Goal: Task Accomplishment & Management: Use online tool/utility

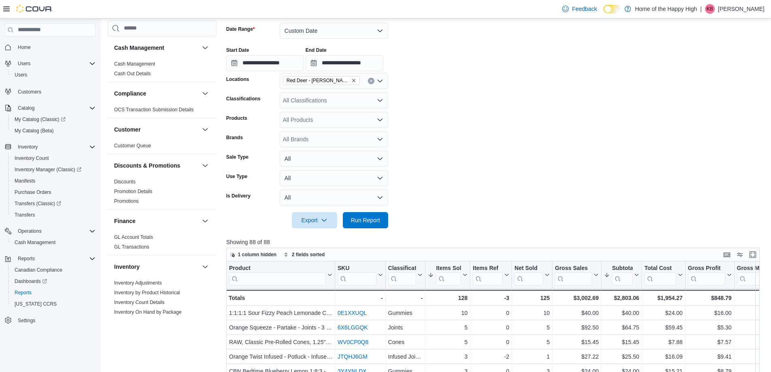
scroll to position [462, 0]
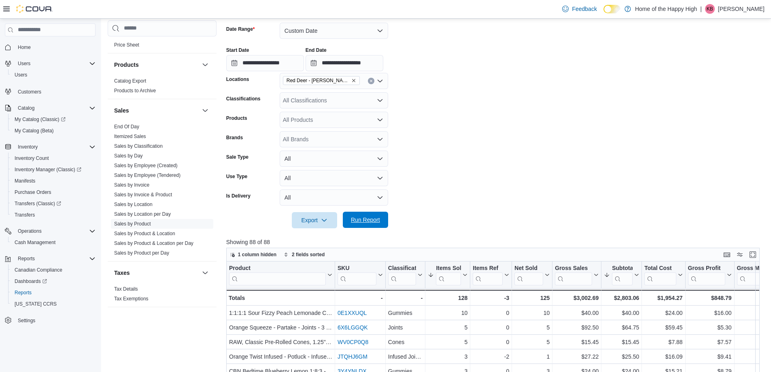
click at [369, 216] on span "Run Report" at bounding box center [365, 220] width 29 height 8
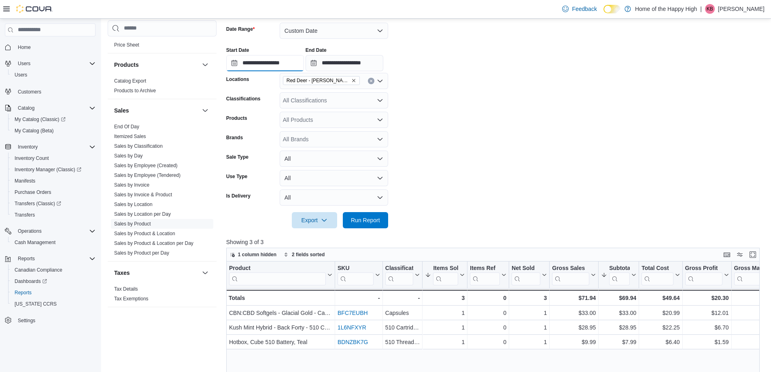
click at [293, 58] on input "**********" at bounding box center [265, 63] width 78 height 16
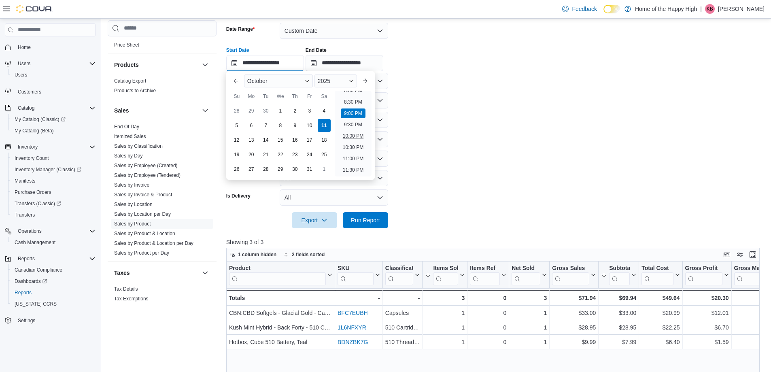
scroll to position [176, 0]
click at [358, 146] on li "10:00 AM" at bounding box center [352, 147] width 27 height 10
type input "**********"
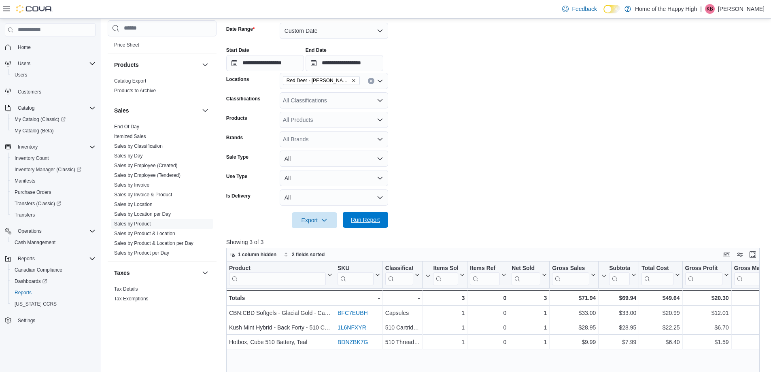
click at [374, 214] on span "Run Report" at bounding box center [366, 220] width 36 height 16
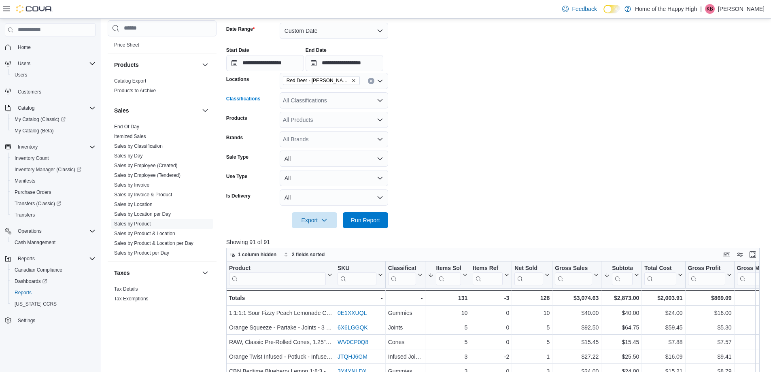
click at [309, 102] on div "All Classifications" at bounding box center [334, 100] width 108 height 16
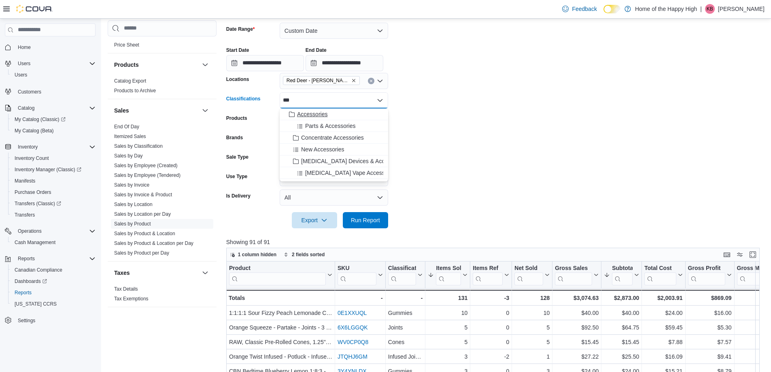
type input "***"
click at [307, 119] on button "Accessories" at bounding box center [334, 114] width 108 height 12
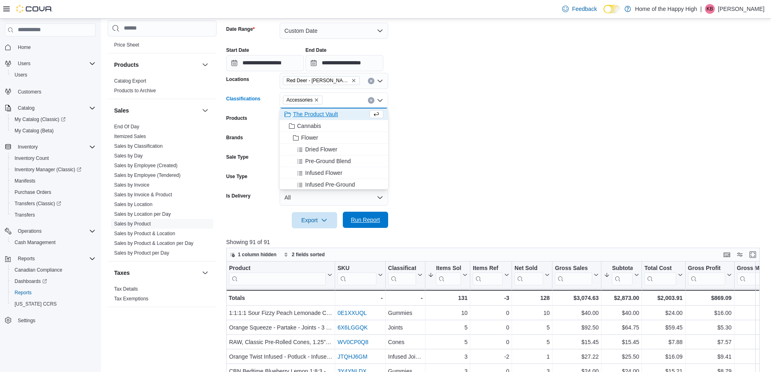
click at [354, 221] on span "Run Report" at bounding box center [365, 220] width 29 height 8
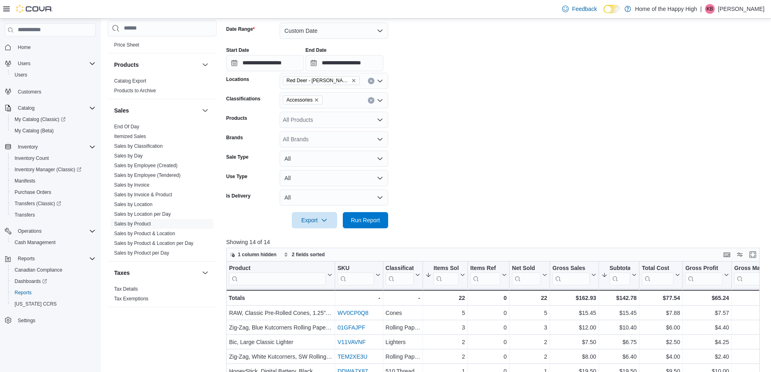
click at [766, 8] on div "Feedback Dark Mode Home of the Happy High | KB Kelci Brenna" at bounding box center [661, 9] width 212 height 18
click at [761, 8] on p "Kelci Brenna" at bounding box center [741, 9] width 47 height 10
click at [737, 81] on button "Sign Out" at bounding box center [724, 78] width 74 height 13
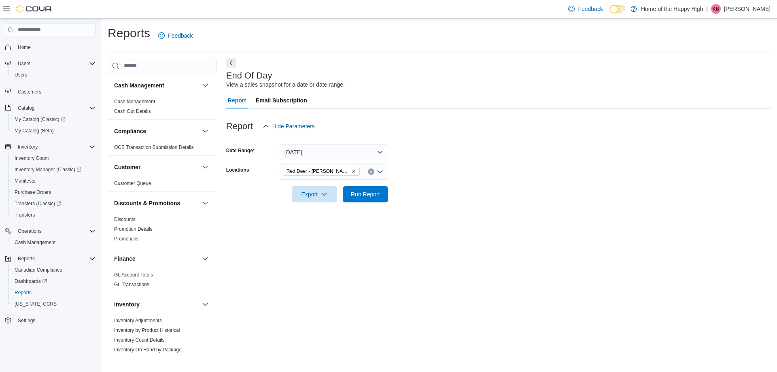
scroll to position [283, 0]
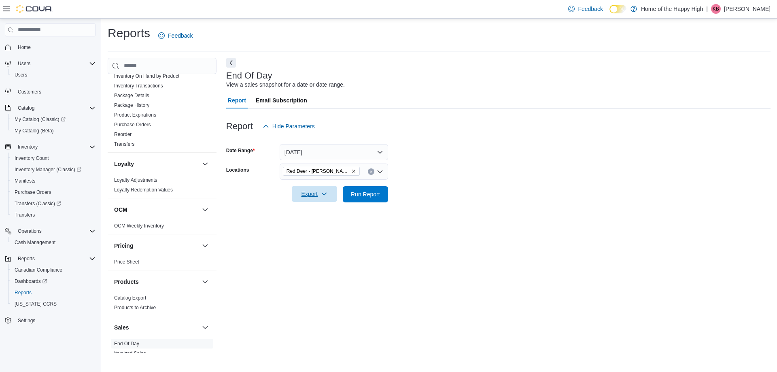
click at [324, 194] on icon "button" at bounding box center [324, 194] width 6 height 6
click at [325, 223] on span "Export to Pdf" at bounding box center [315, 226] width 36 height 6
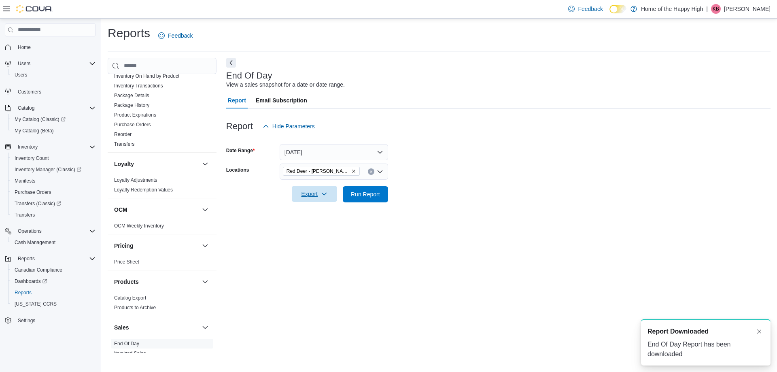
scroll to position [0, 0]
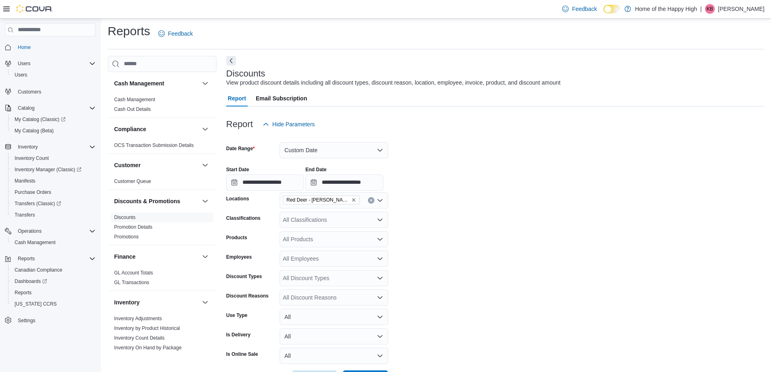
scroll to position [33, 0]
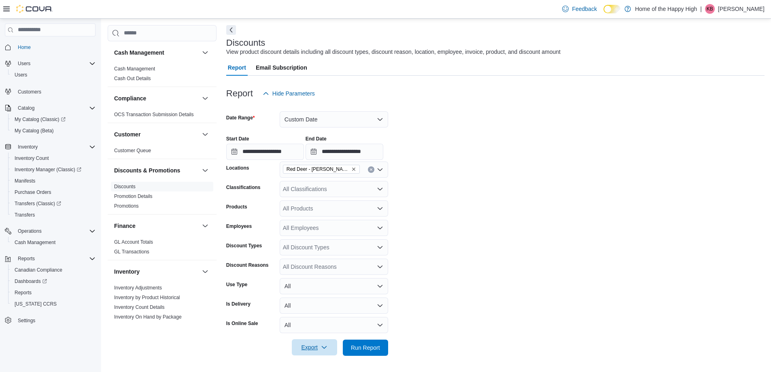
click at [331, 352] on span "Export" at bounding box center [315, 347] width 36 height 16
click at [322, 303] on button "Export to Excel" at bounding box center [315, 299] width 46 height 16
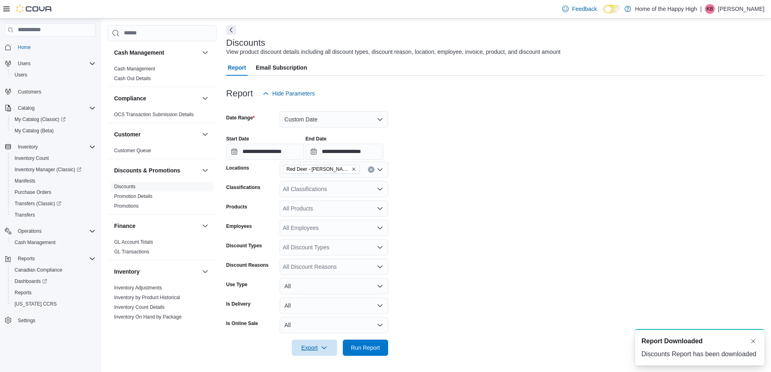
scroll to position [0, 0]
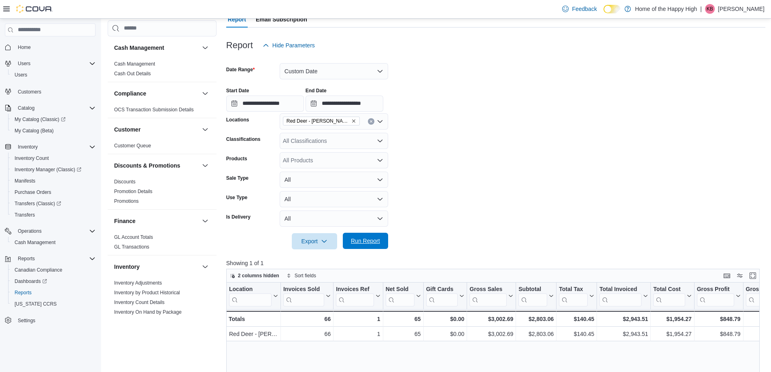
scroll to position [462, 0]
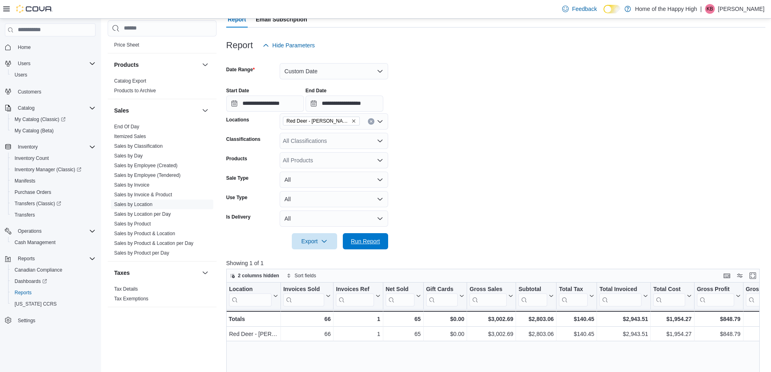
drag, startPoint x: 376, startPoint y: 246, endPoint x: 382, endPoint y: 228, distance: 18.8
click at [376, 245] on span "Run Report" at bounding box center [366, 241] width 36 height 16
click at [288, 106] on input "**********" at bounding box center [265, 103] width 78 height 16
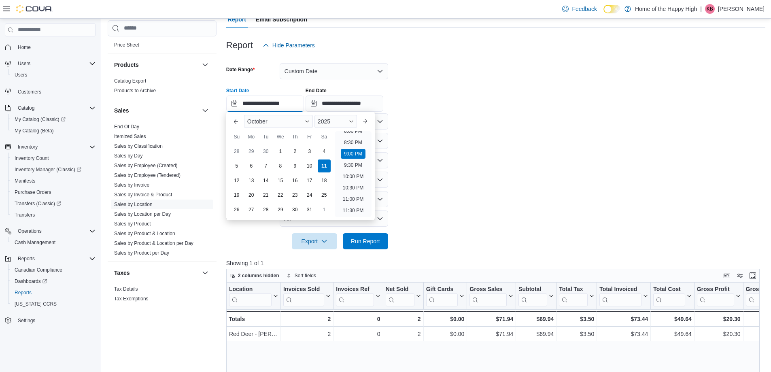
scroll to position [217, 0]
click at [347, 146] on li "10:00 AM" at bounding box center [352, 147] width 27 height 10
type input "**********"
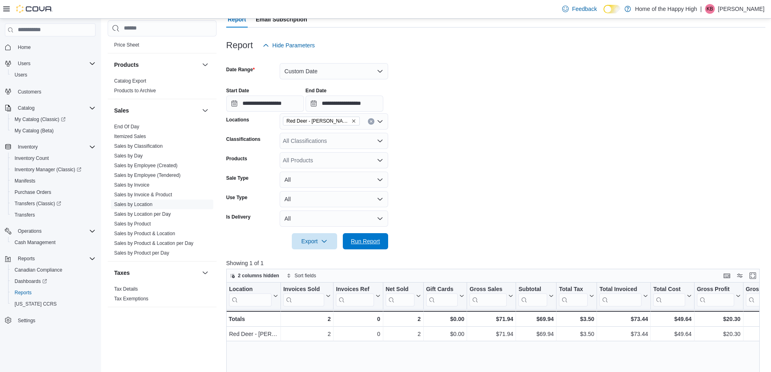
click at [374, 246] on span "Run Report" at bounding box center [366, 241] width 36 height 16
